Goal: Task Accomplishment & Management: Manage account settings

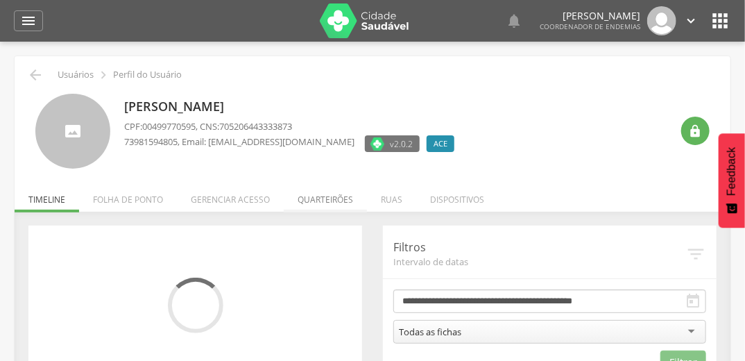
click at [333, 202] on li "Quarteirões" at bounding box center [325, 196] width 83 height 33
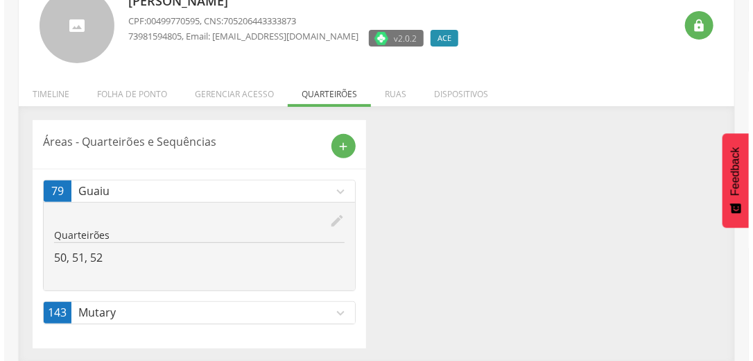
scroll to position [106, 0]
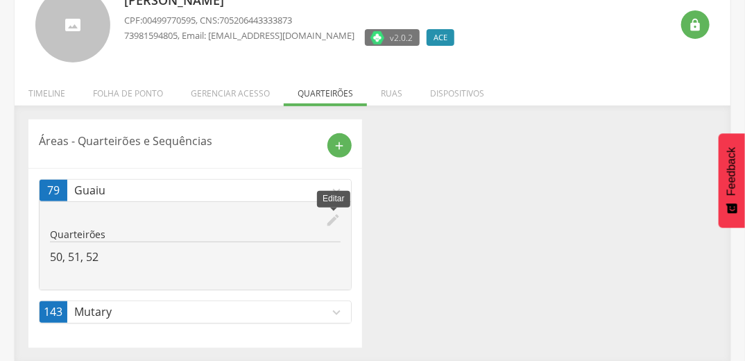
click at [330, 221] on icon "edit" at bounding box center [332, 219] width 15 height 15
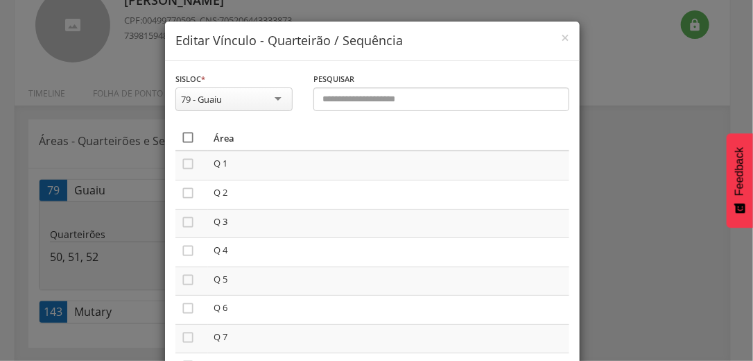
click at [182, 136] on icon "" at bounding box center [188, 137] width 14 height 14
click at [183, 135] on icon "" at bounding box center [188, 137] width 14 height 14
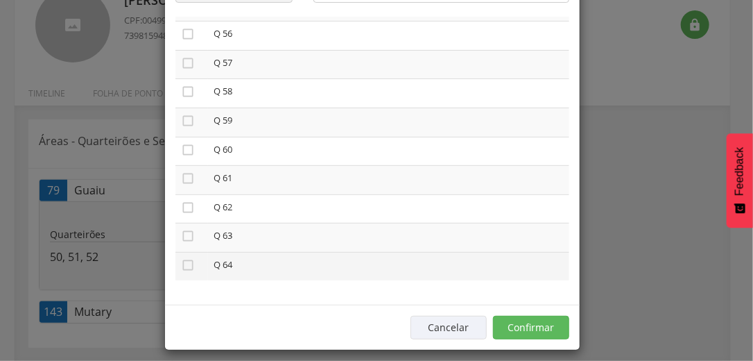
scroll to position [117, 0]
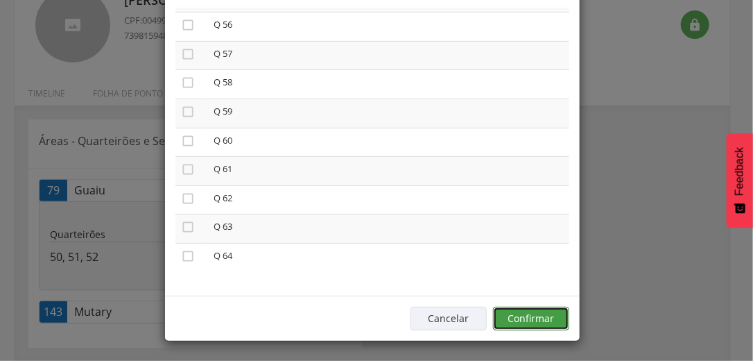
click at [521, 312] on button "Confirmar" at bounding box center [531, 319] width 76 height 24
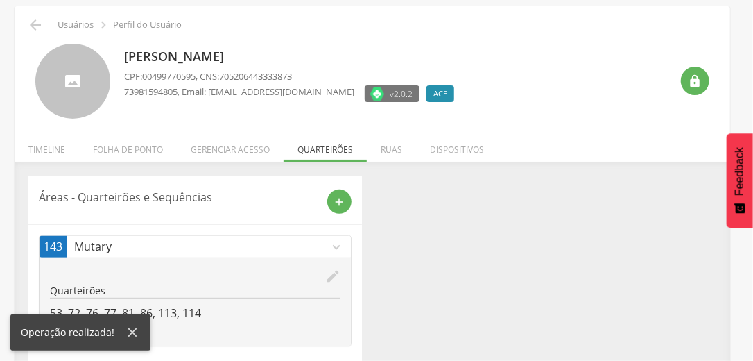
scroll to position [73, 0]
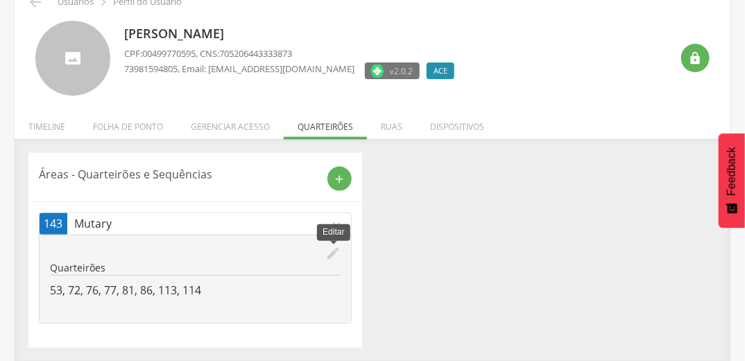
click at [332, 252] on icon "edit" at bounding box center [332, 252] width 15 height 15
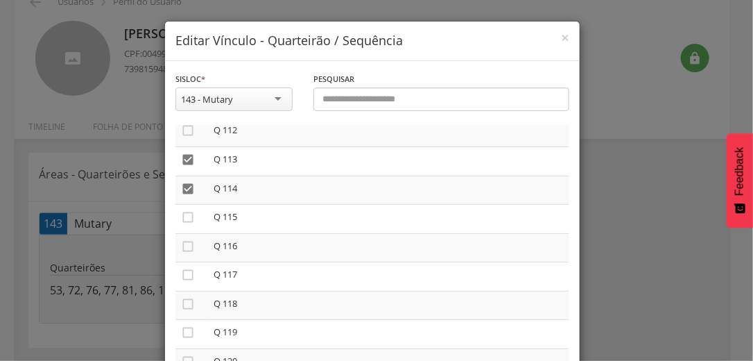
scroll to position [3218, 0]
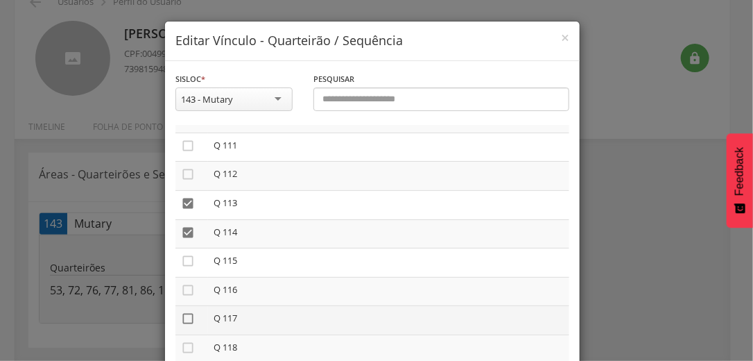
click at [183, 325] on icon "" at bounding box center [188, 318] width 14 height 14
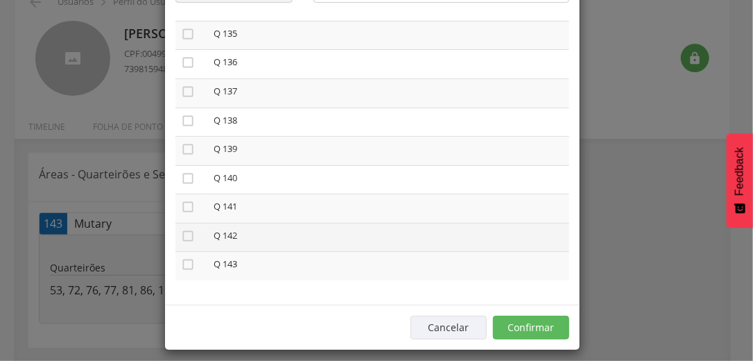
scroll to position [117, 0]
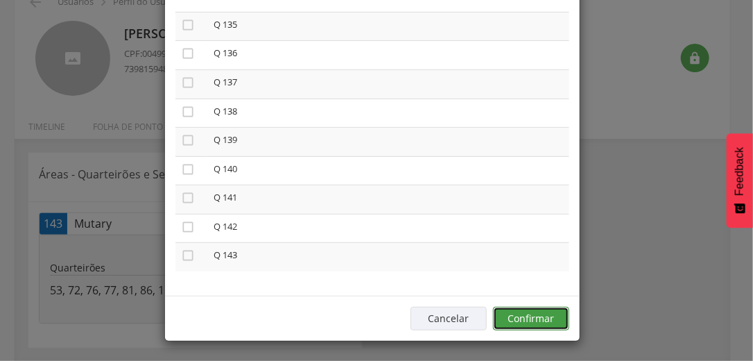
click at [511, 312] on button "Confirmar" at bounding box center [531, 319] width 76 height 24
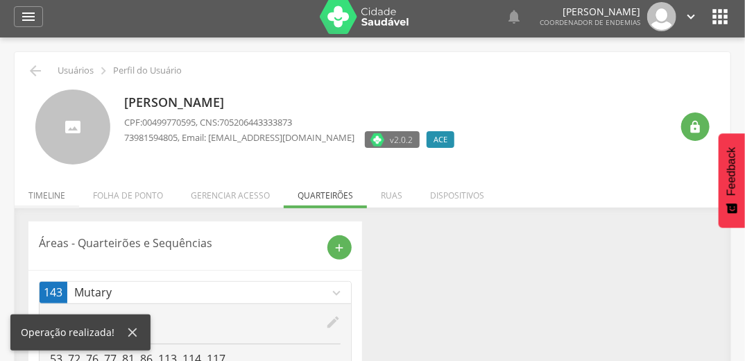
scroll to position [0, 0]
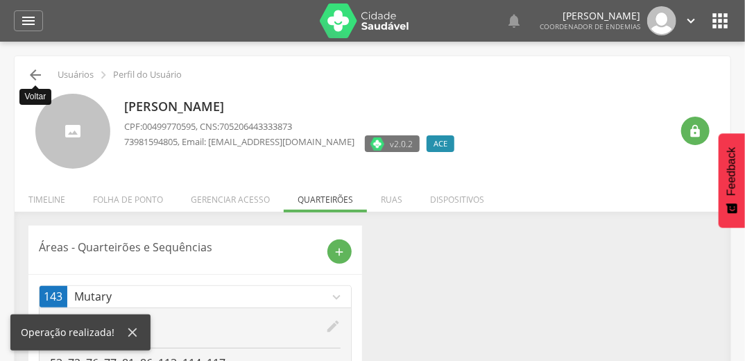
click at [37, 76] on icon "" at bounding box center [35, 75] width 17 height 17
